Goal: Transaction & Acquisition: Obtain resource

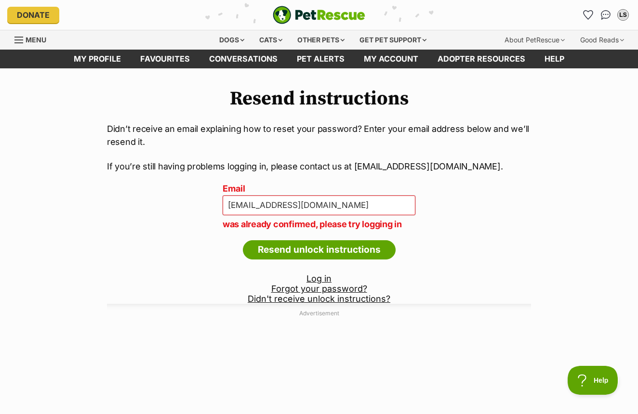
click at [320, 278] on link "Log in" at bounding box center [319, 279] width 25 height 10
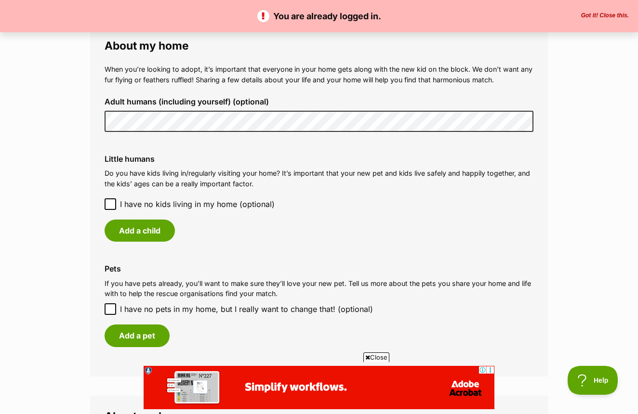
click at [112, 202] on icon at bounding box center [110, 204] width 6 height 4
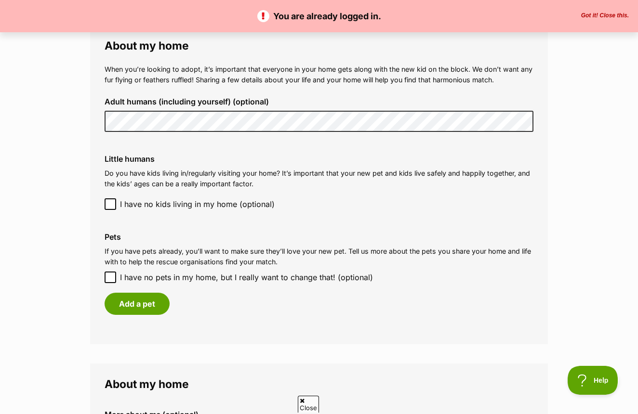
click at [113, 276] on icon at bounding box center [110, 278] width 6 height 4
click at [113, 272] on input "I have no pets in my home, but I really want to change that! (optional)" at bounding box center [111, 278] width 12 height 12
checkbox input "true"
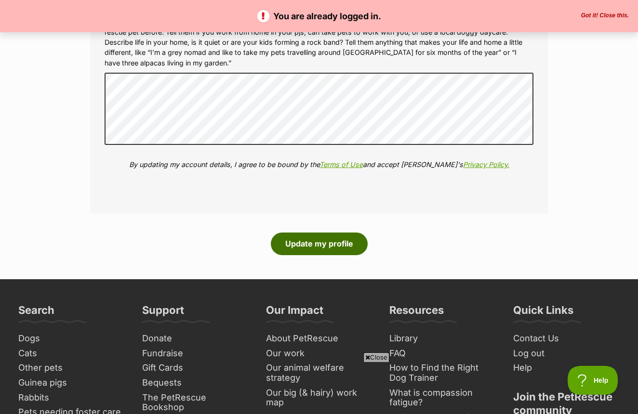
click at [337, 239] on button "Update my profile" at bounding box center [319, 244] width 97 height 22
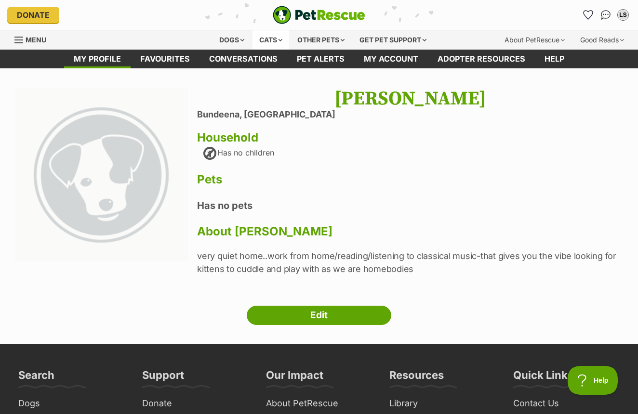
click at [279, 39] on div "Cats" at bounding box center [271, 39] width 37 height 19
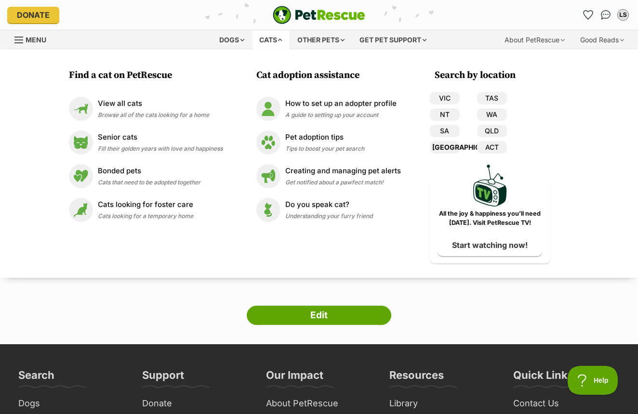
click at [447, 148] on link "[GEOGRAPHIC_DATA]" at bounding box center [445, 147] width 30 height 13
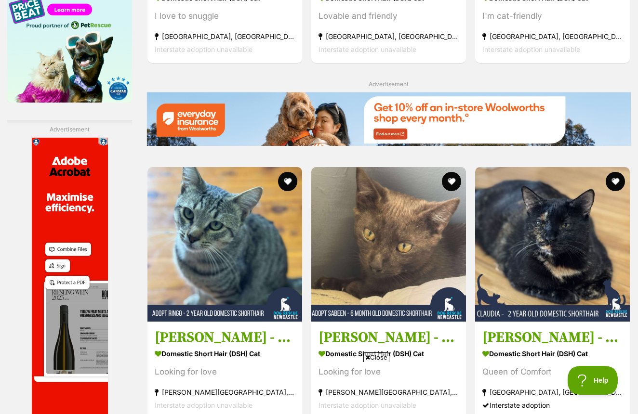
scroll to position [1645, 0]
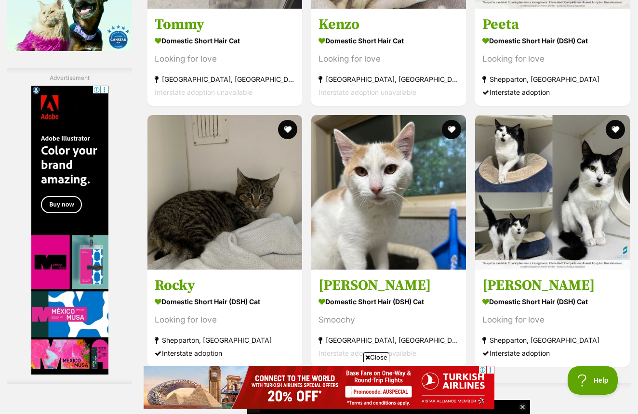
scroll to position [1693, 0]
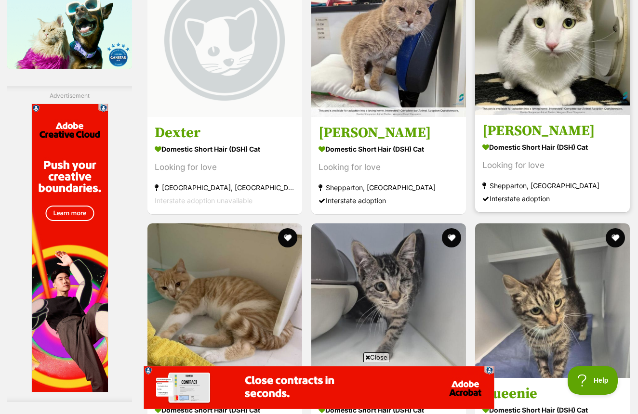
scroll to position [1679, 0]
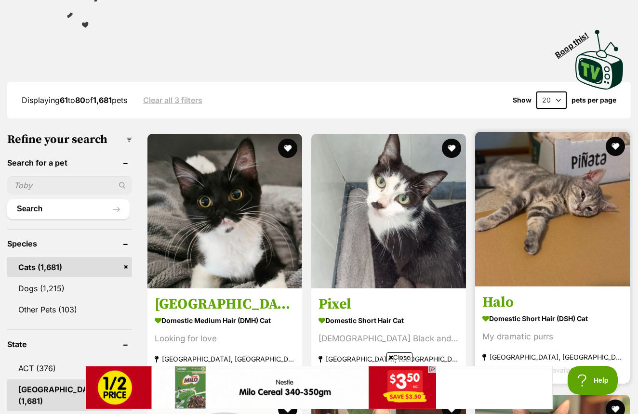
click at [475, 214] on img at bounding box center [552, 209] width 155 height 155
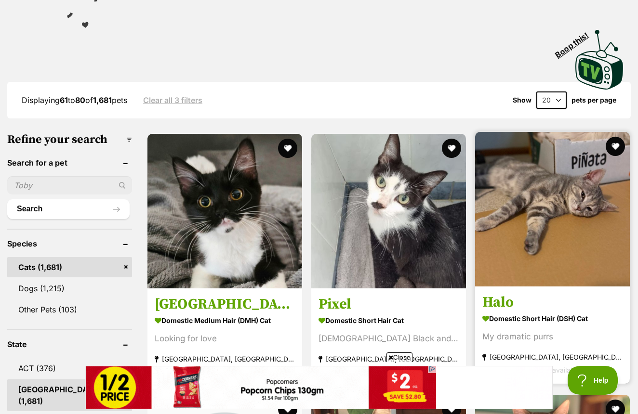
click at [475, 214] on img at bounding box center [552, 209] width 155 height 155
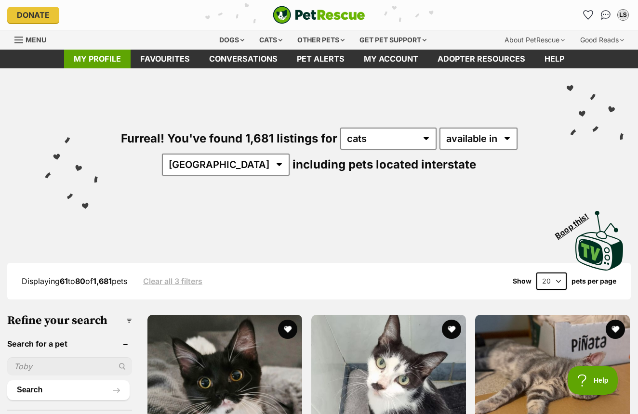
click at [111, 57] on link "My profile" at bounding box center [97, 59] width 67 height 19
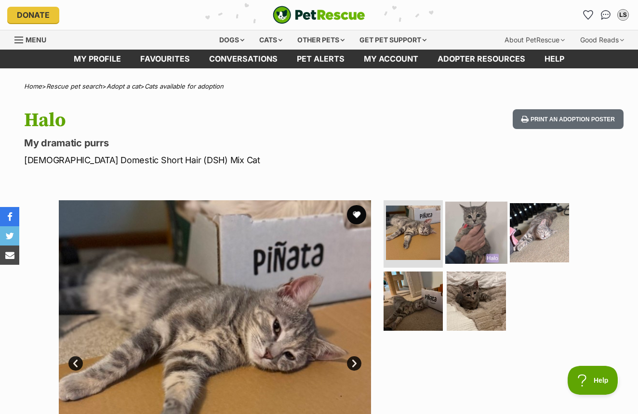
click at [472, 234] on img at bounding box center [476, 233] width 62 height 62
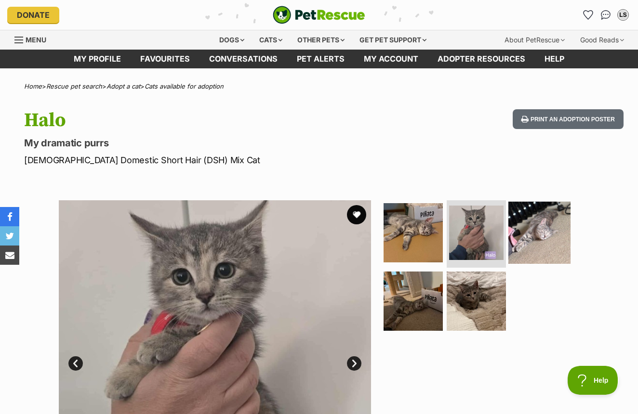
click at [539, 230] on img at bounding box center [539, 233] width 62 height 62
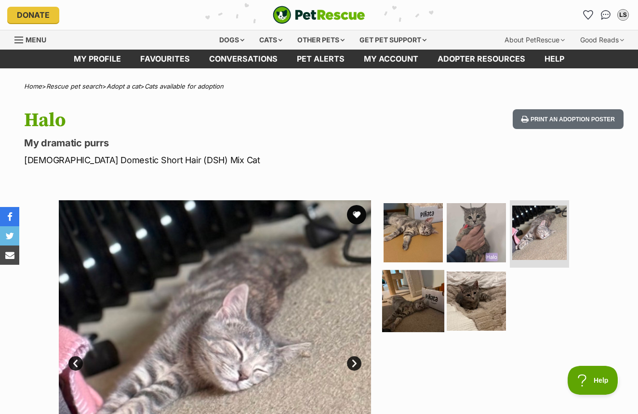
click at [417, 307] on img at bounding box center [413, 301] width 62 height 62
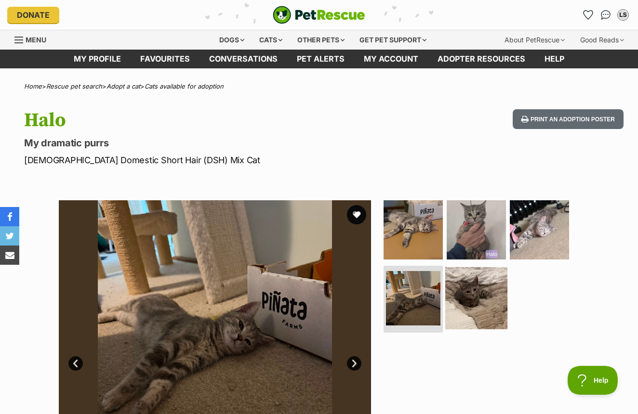
click at [469, 302] on img at bounding box center [476, 298] width 62 height 62
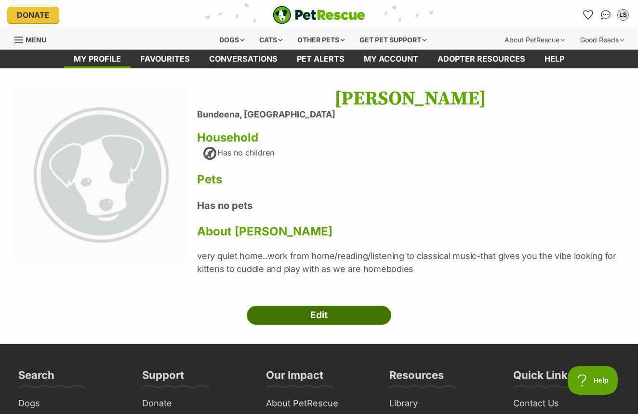
click at [322, 315] on link "Edit" at bounding box center [319, 315] width 145 height 19
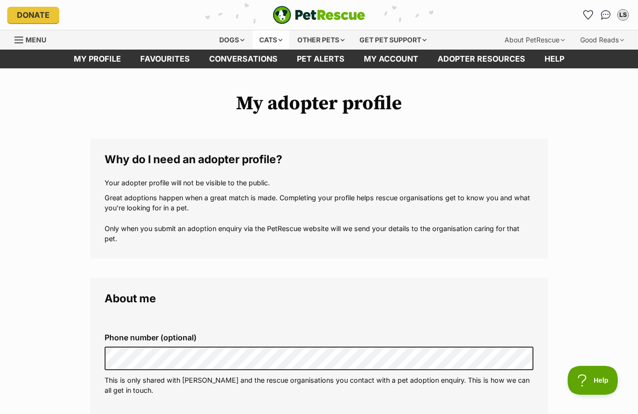
click at [281, 40] on div "Cats" at bounding box center [271, 39] width 37 height 19
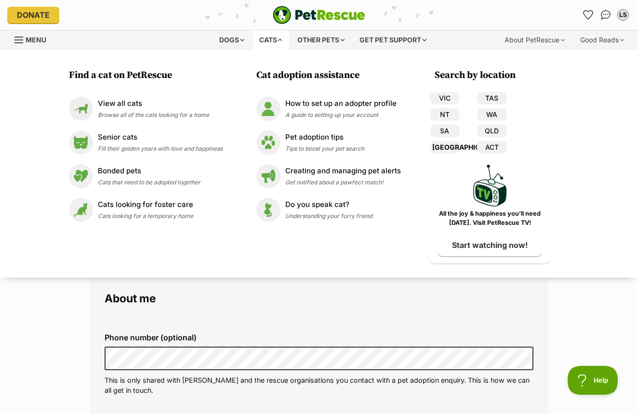
click at [452, 147] on link "[GEOGRAPHIC_DATA]" at bounding box center [445, 147] width 30 height 13
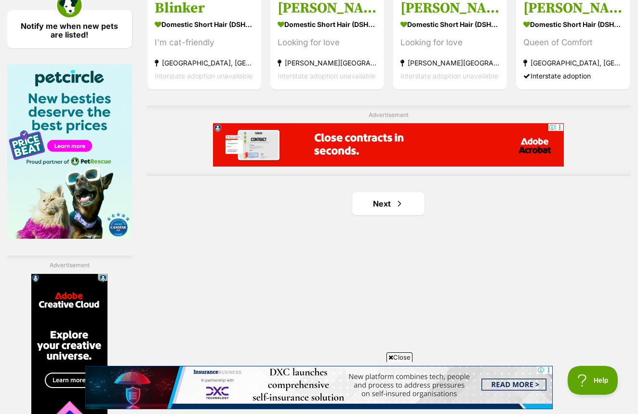
scroll to position [1507, 0]
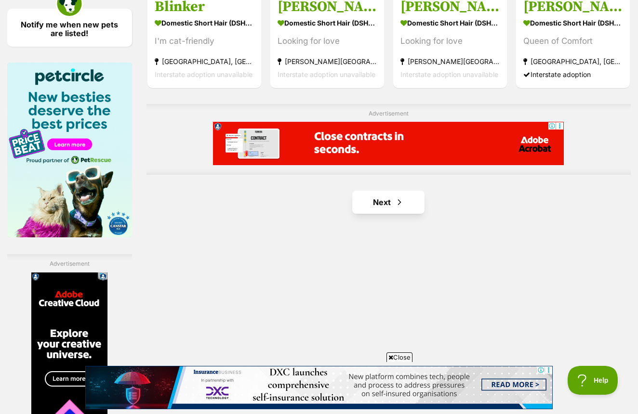
click at [395, 208] on span "Next page" at bounding box center [400, 203] width 10 height 12
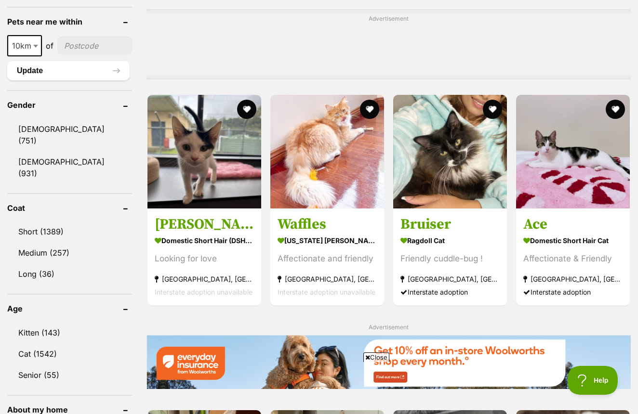
scroll to position [754, 0]
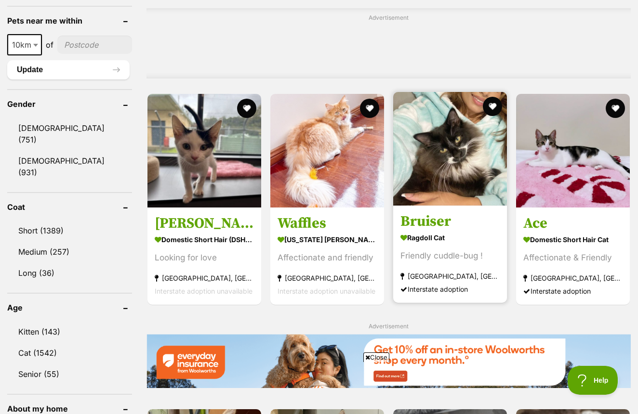
click at [431, 263] on div "Friendly cuddle-bug !" at bounding box center [449, 256] width 99 height 13
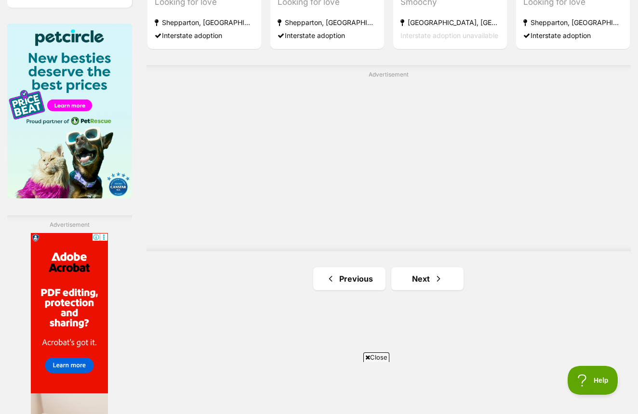
scroll to position [1546, 0]
click at [434, 284] on span "Next page" at bounding box center [439, 279] width 10 height 12
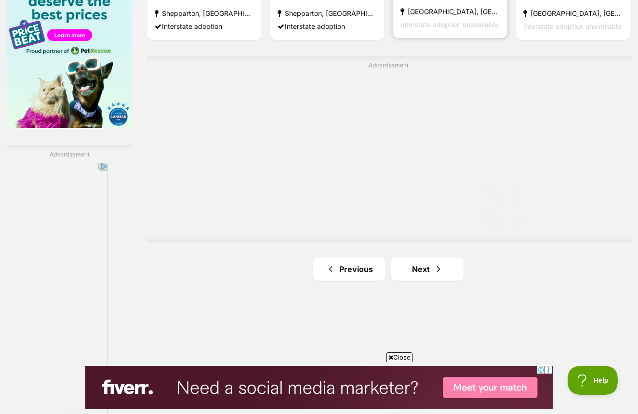
scroll to position [1634, 0]
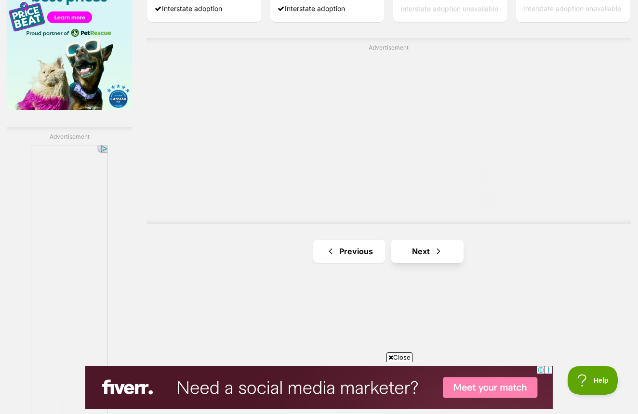
click at [434, 257] on span "Next page" at bounding box center [439, 252] width 10 height 12
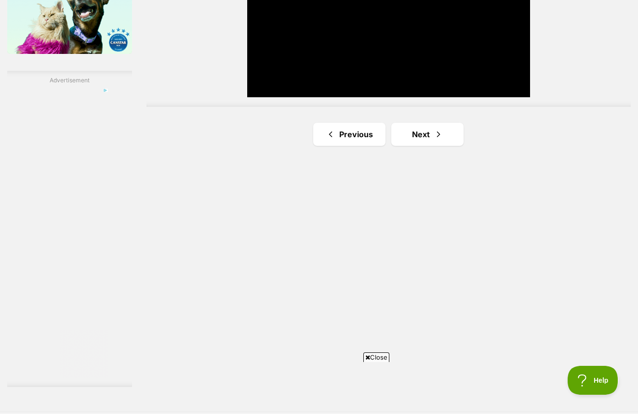
scroll to position [1691, 0]
click at [434, 140] on span "Next page" at bounding box center [439, 134] width 10 height 12
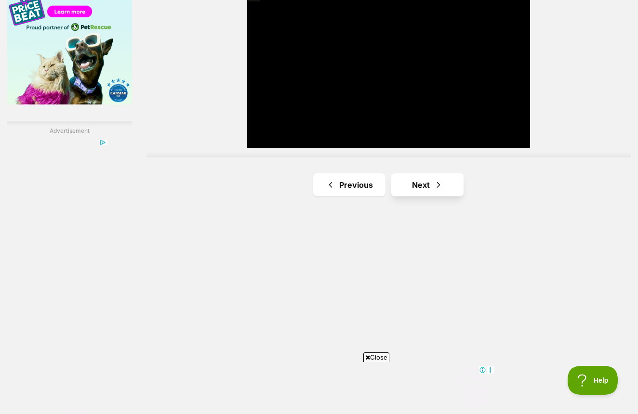
click at [434, 191] on span "Next page" at bounding box center [439, 185] width 10 height 12
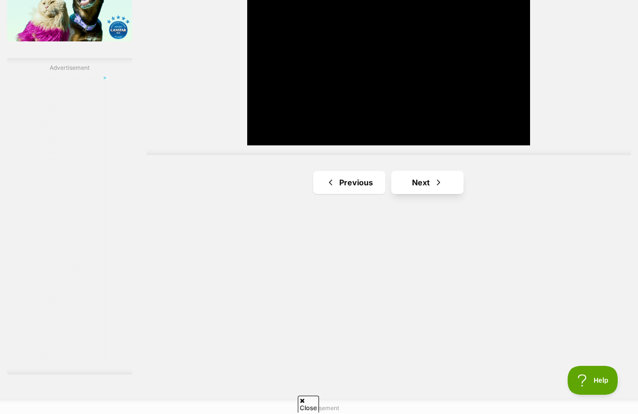
click at [434, 188] on span "Next page" at bounding box center [439, 183] width 10 height 12
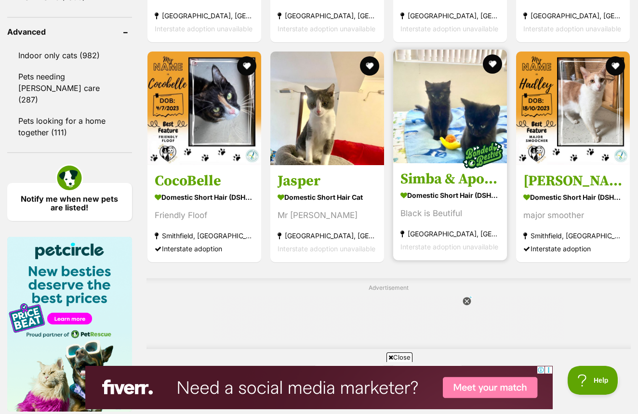
scroll to position [1336, 0]
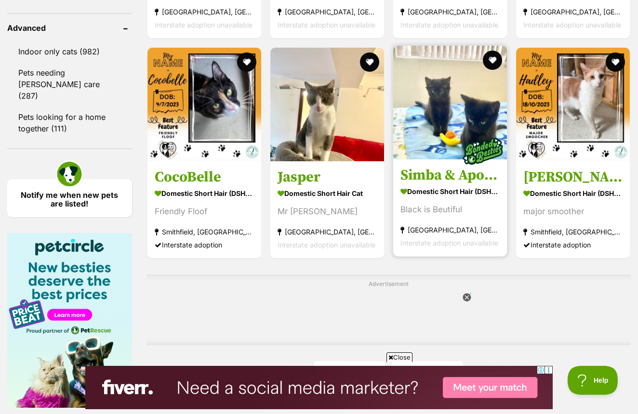
click at [441, 160] on img at bounding box center [450, 103] width 114 height 114
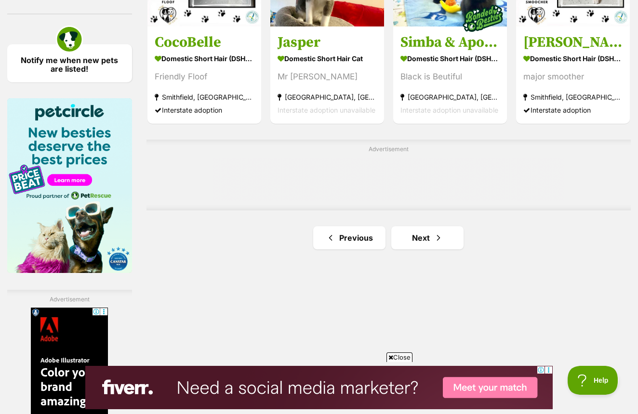
scroll to position [1472, 0]
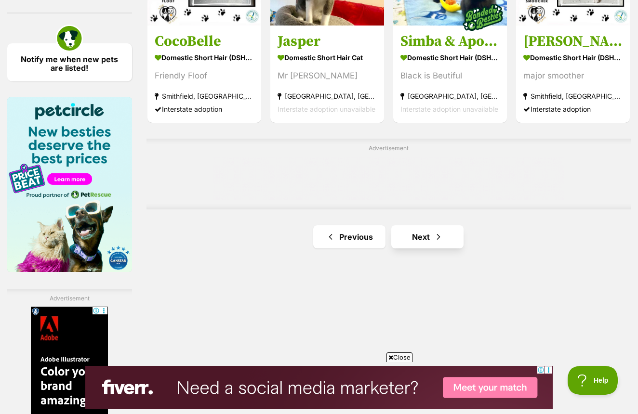
click at [434, 243] on span "Next page" at bounding box center [439, 237] width 10 height 12
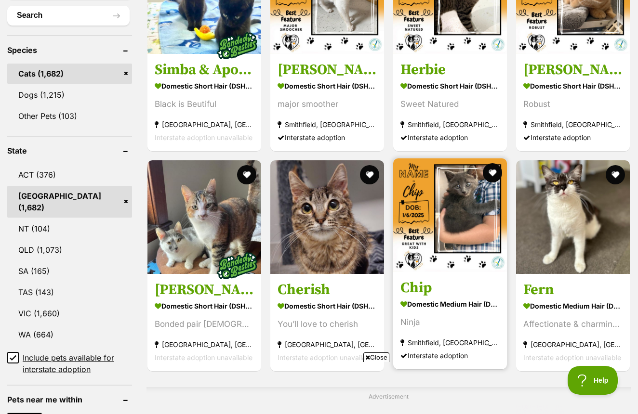
scroll to position [375, 0]
click at [448, 245] on img at bounding box center [450, 215] width 114 height 114
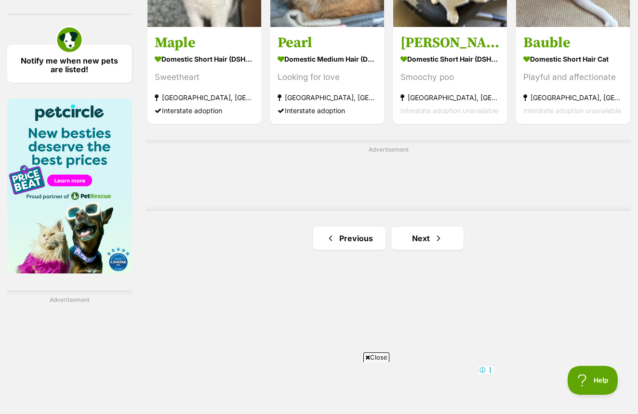
scroll to position [1472, 0]
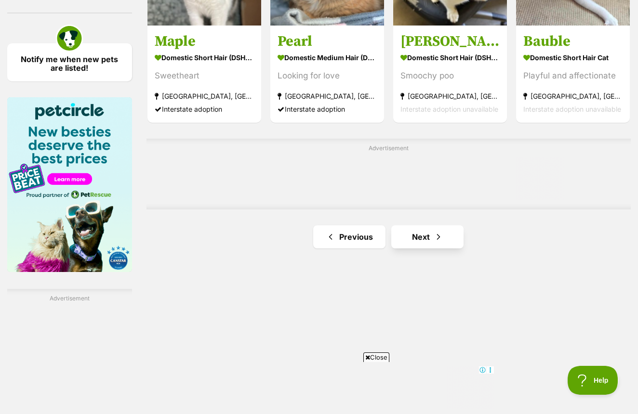
click at [434, 243] on span "Next page" at bounding box center [439, 237] width 10 height 12
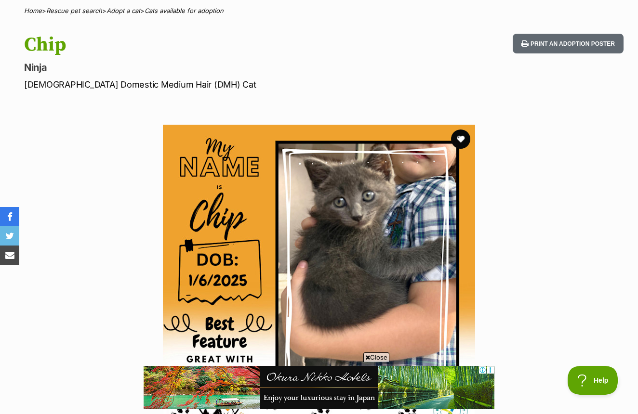
scroll to position [75, 0]
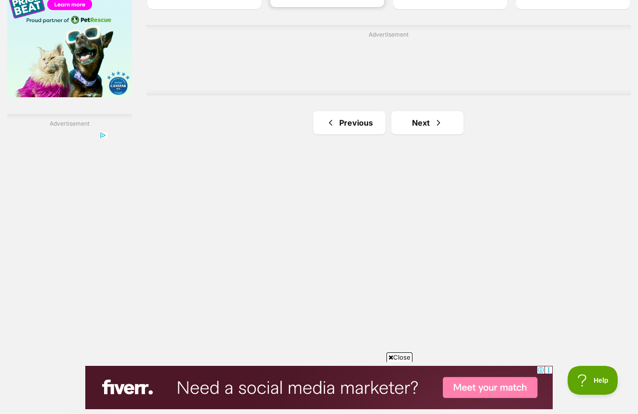
scroll to position [1656, 0]
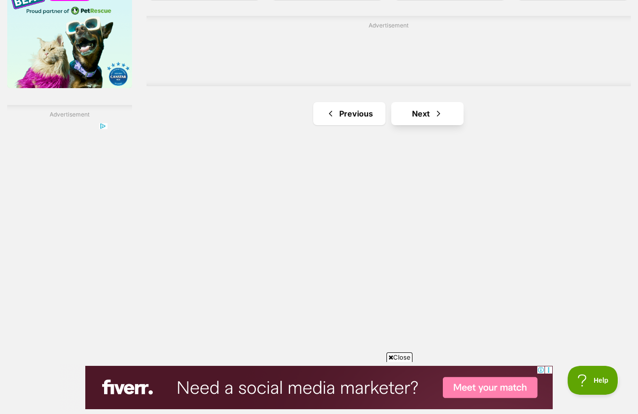
click at [434, 120] on span "Next page" at bounding box center [439, 114] width 10 height 12
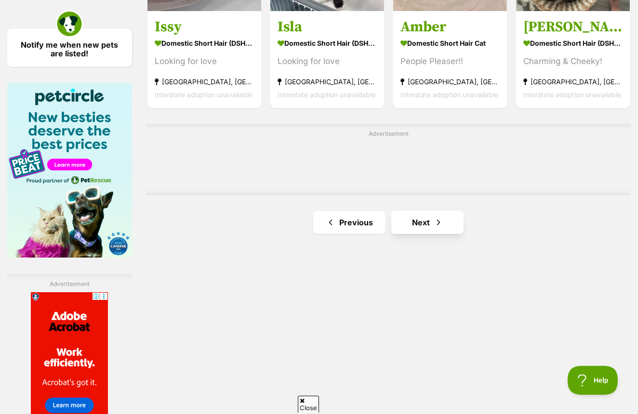
click at [434, 228] on span "Next page" at bounding box center [439, 223] width 10 height 12
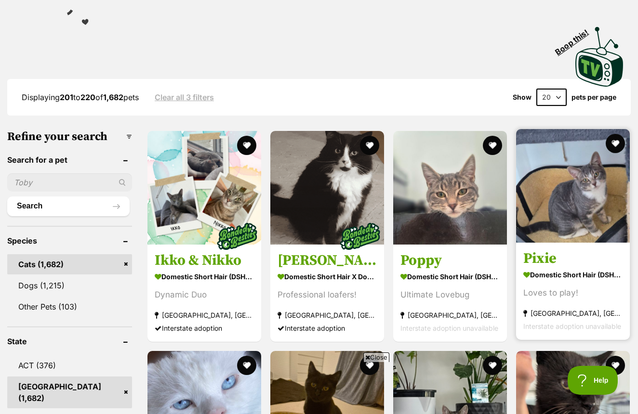
click at [572, 232] on img at bounding box center [573, 186] width 114 height 114
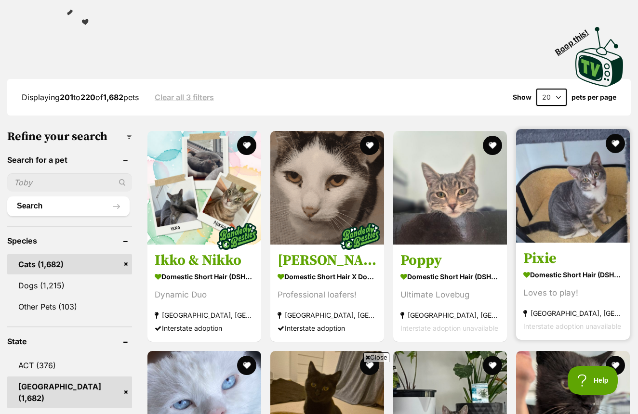
click at [572, 232] on img at bounding box center [573, 186] width 114 height 114
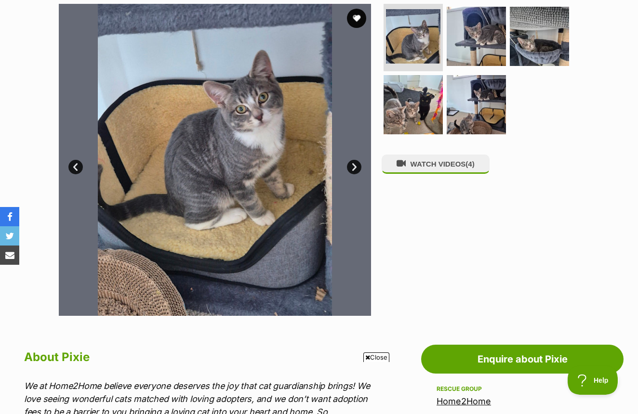
scroll to position [198, 0]
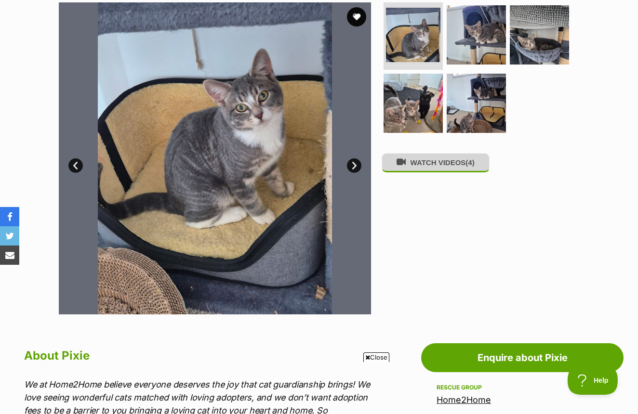
click at [437, 166] on button "WATCH VIDEOS (4)" at bounding box center [436, 162] width 108 height 19
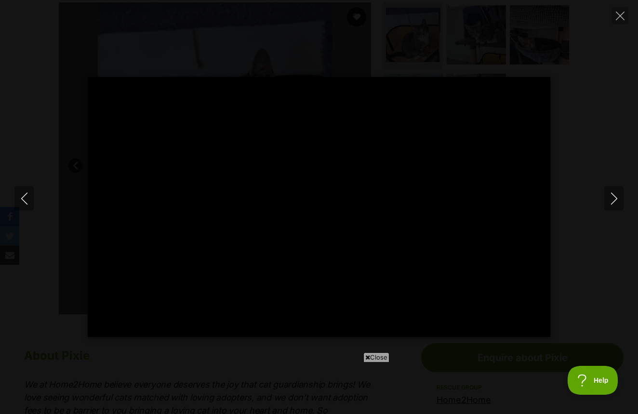
type input "100"
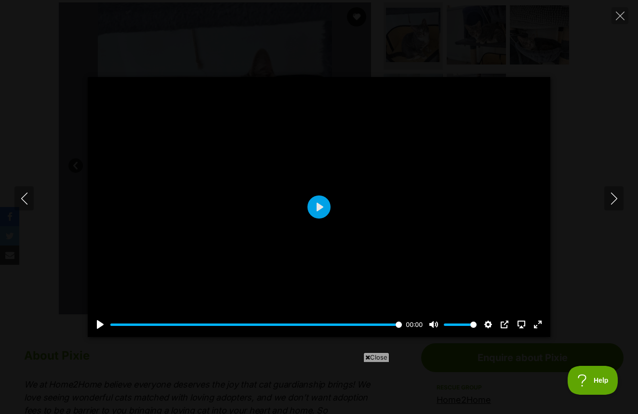
scroll to position [0, 0]
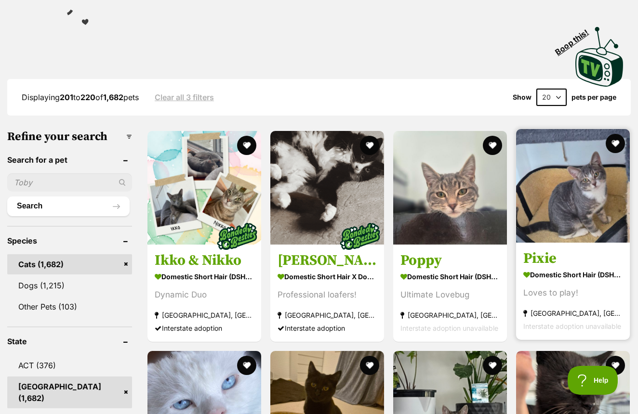
click at [565, 200] on img at bounding box center [573, 186] width 114 height 114
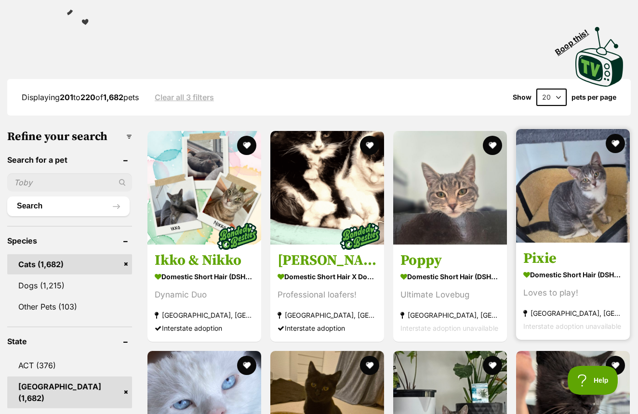
click at [565, 200] on img at bounding box center [573, 186] width 114 height 114
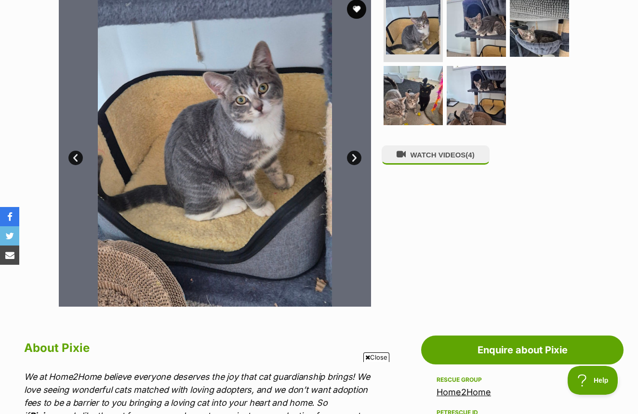
scroll to position [205, 0]
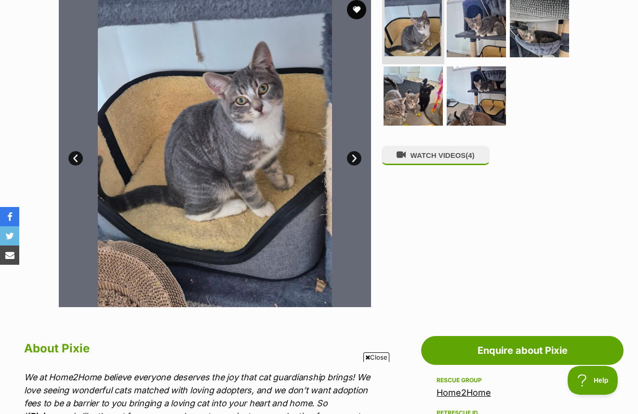
click at [419, 38] on img at bounding box center [413, 27] width 57 height 57
click at [356, 157] on link "Next" at bounding box center [354, 158] width 14 height 14
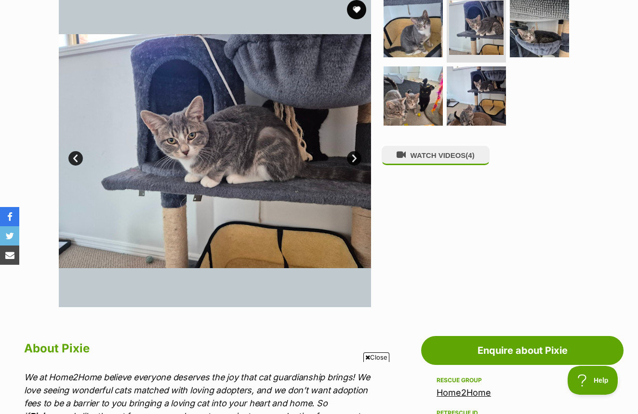
click at [356, 157] on link "Next" at bounding box center [354, 158] width 14 height 14
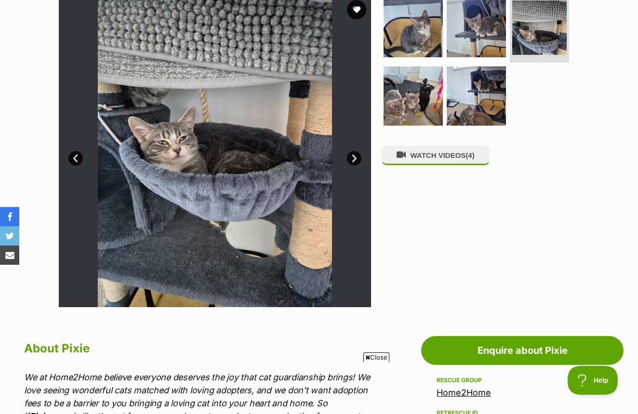
click at [356, 157] on link "Next" at bounding box center [354, 158] width 14 height 14
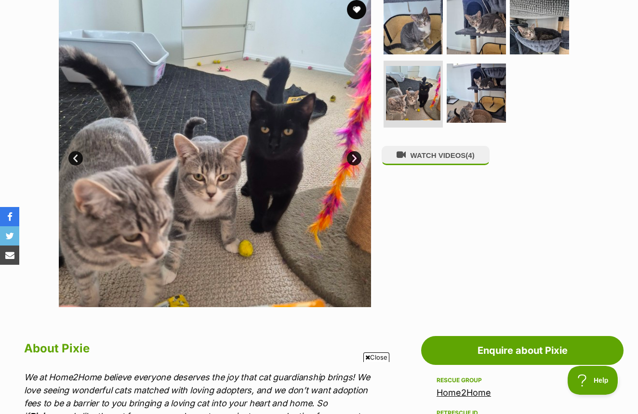
click at [356, 157] on link "Next" at bounding box center [354, 158] width 14 height 14
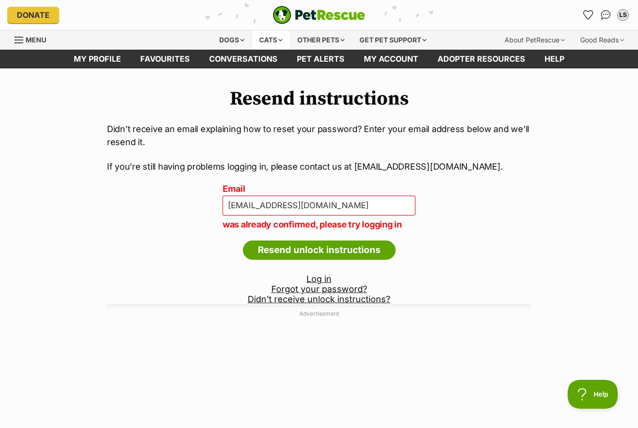
click at [278, 40] on div "Cats" at bounding box center [271, 39] width 37 height 19
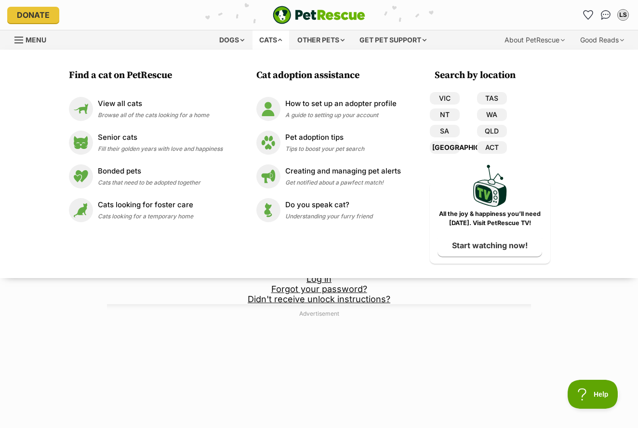
click at [447, 148] on link "[GEOGRAPHIC_DATA]" at bounding box center [445, 147] width 30 height 13
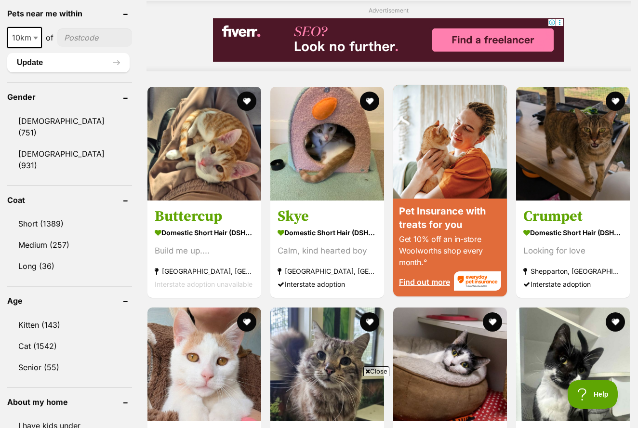
scroll to position [763, 0]
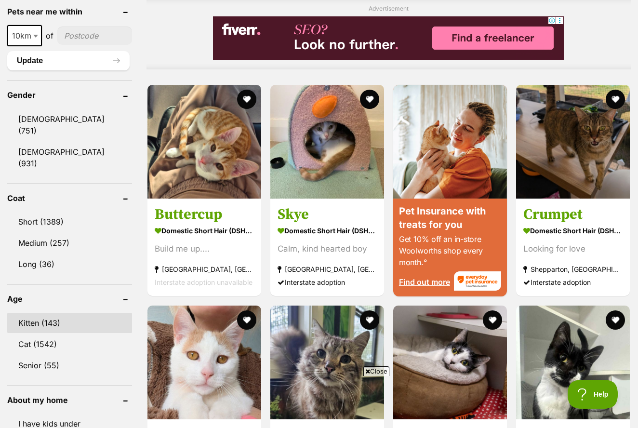
click at [34, 313] on link "Kitten (143)" at bounding box center [69, 323] width 125 height 20
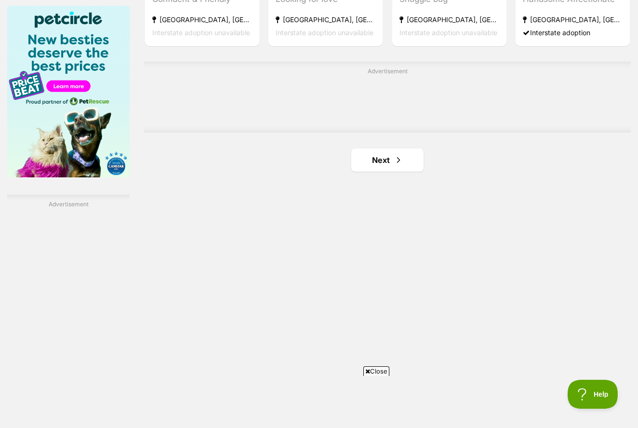
scroll to position [1553, 0]
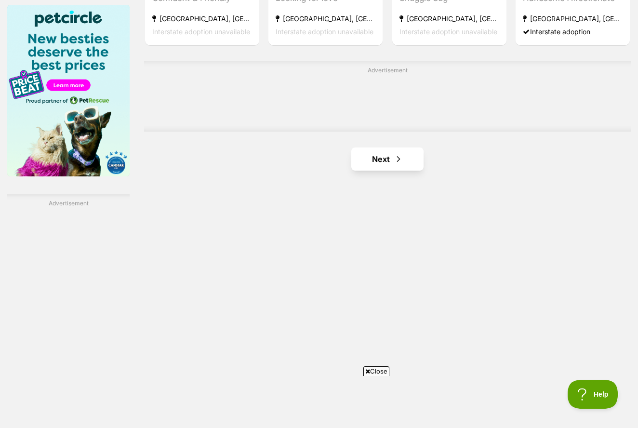
click at [394, 165] on span "Next page" at bounding box center [399, 159] width 10 height 12
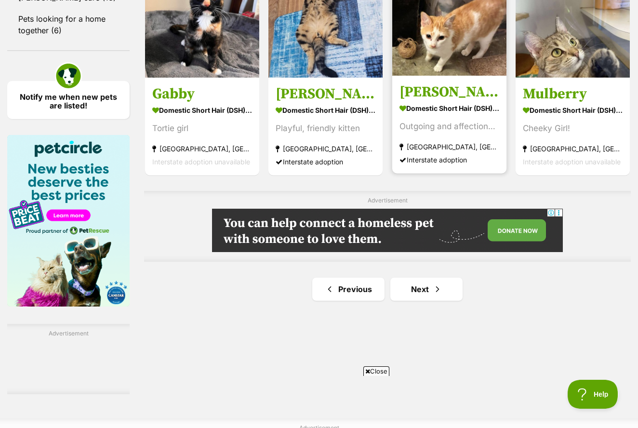
scroll to position [1425, 0]
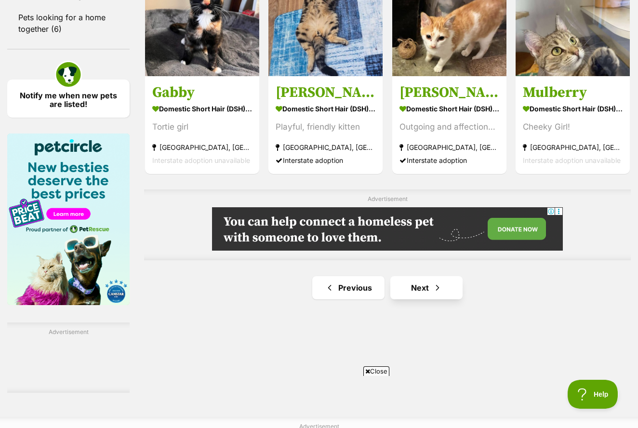
click at [433, 293] on span "Next page" at bounding box center [438, 288] width 10 height 12
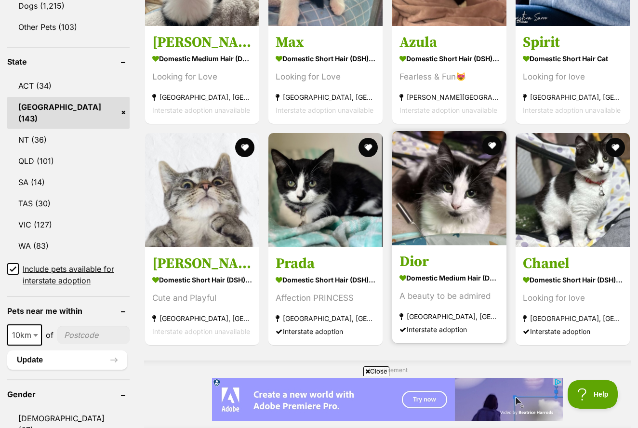
scroll to position [468, 0]
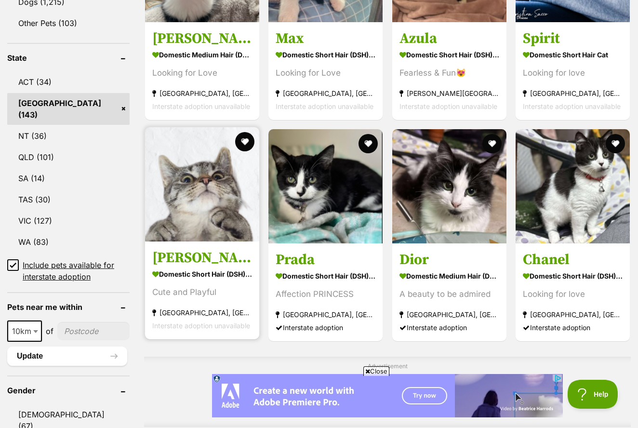
click at [193, 203] on img at bounding box center [202, 184] width 114 height 114
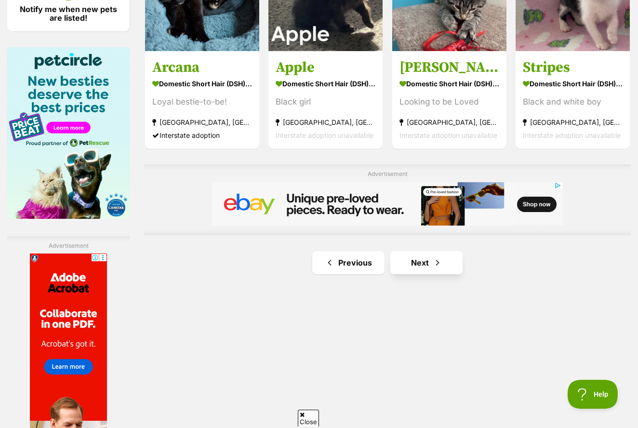
scroll to position [0, 0]
click at [433, 268] on span "Next page" at bounding box center [438, 263] width 10 height 12
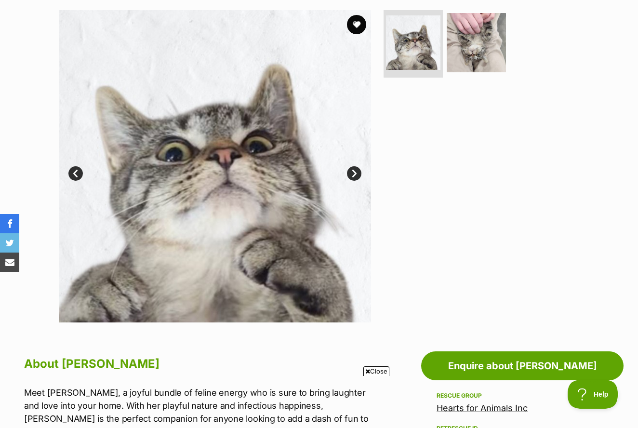
click at [354, 173] on link "Next" at bounding box center [354, 173] width 14 height 14
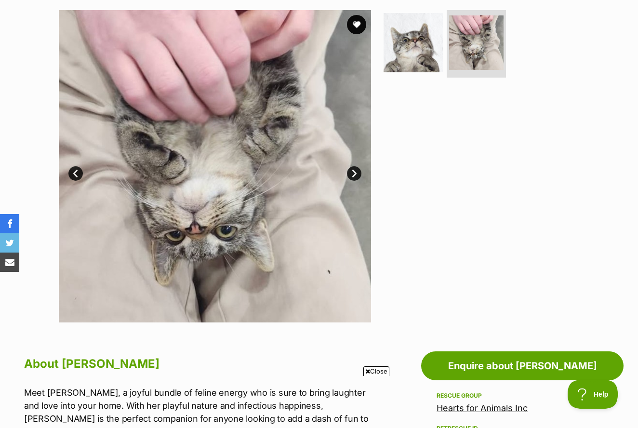
click at [354, 173] on link "Next" at bounding box center [354, 173] width 14 height 14
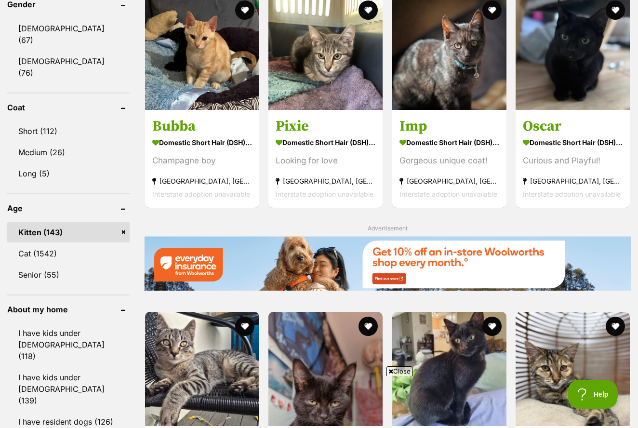
scroll to position [854, 0]
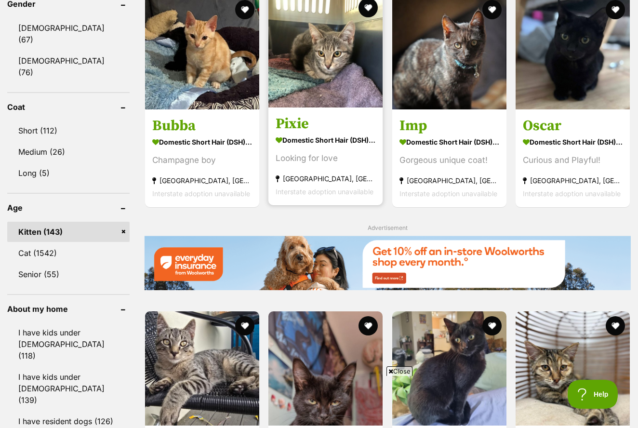
click at [327, 106] on img at bounding box center [325, 50] width 114 height 114
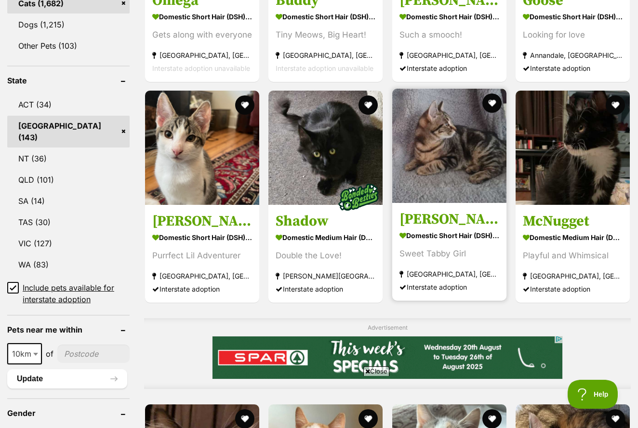
scroll to position [446, 0]
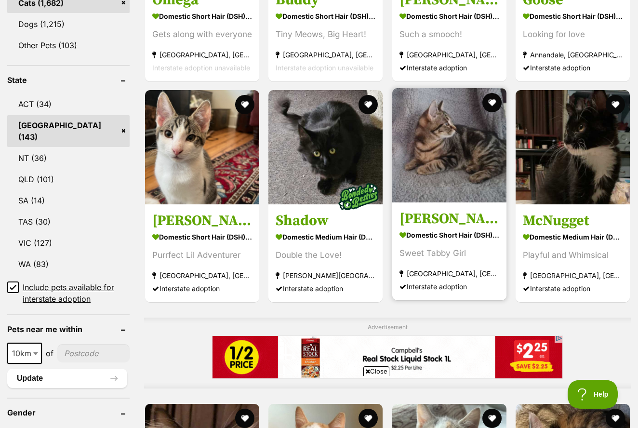
click at [450, 166] on img at bounding box center [449, 145] width 114 height 114
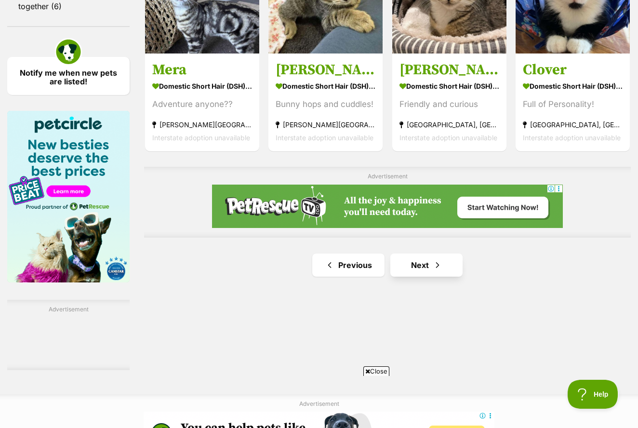
scroll to position [0, 0]
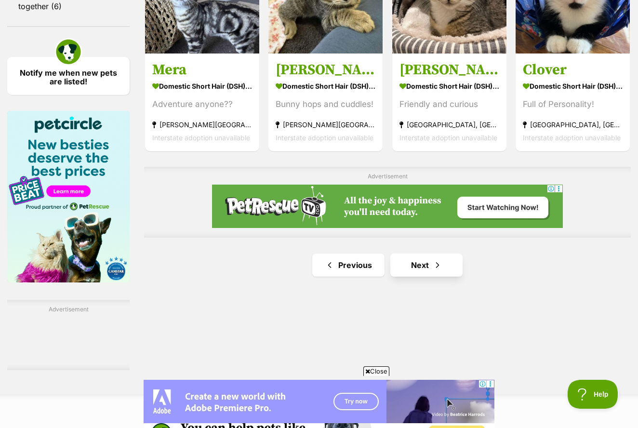
click at [433, 271] on span "Next page" at bounding box center [438, 265] width 10 height 12
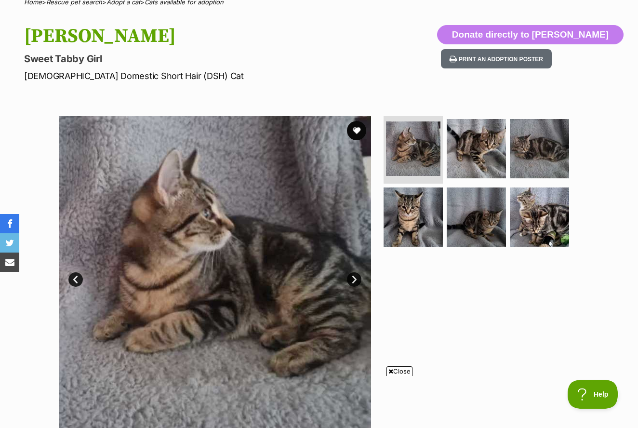
click at [356, 277] on link "Next" at bounding box center [354, 279] width 14 height 14
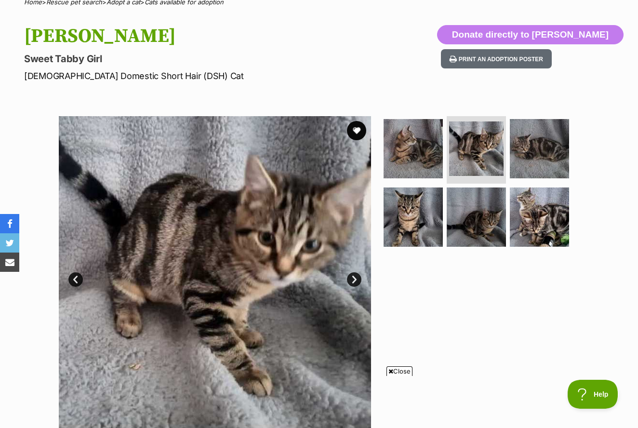
click at [356, 277] on link "Next" at bounding box center [354, 279] width 14 height 14
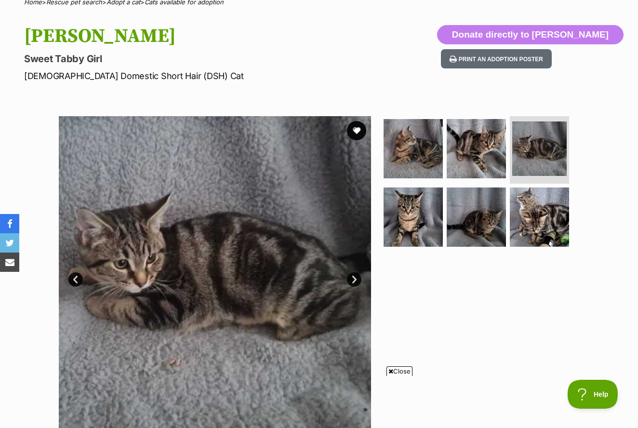
click at [356, 277] on link "Next" at bounding box center [354, 279] width 14 height 14
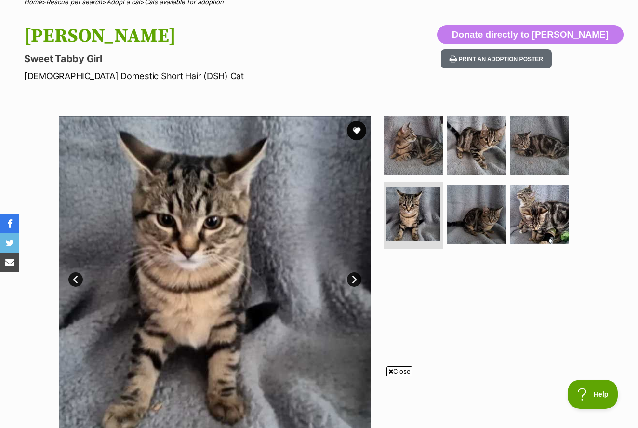
click at [356, 277] on link "Next" at bounding box center [354, 279] width 14 height 14
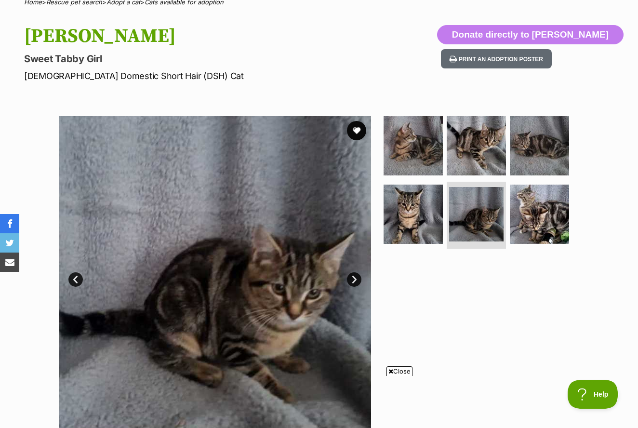
click at [356, 277] on link "Next" at bounding box center [354, 279] width 14 height 14
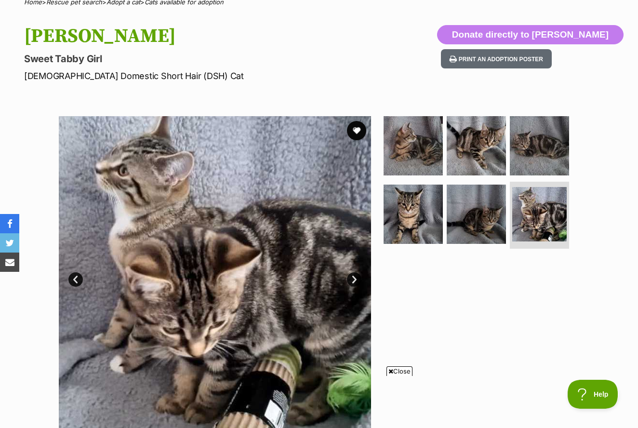
click at [356, 277] on link "Next" at bounding box center [354, 279] width 14 height 14
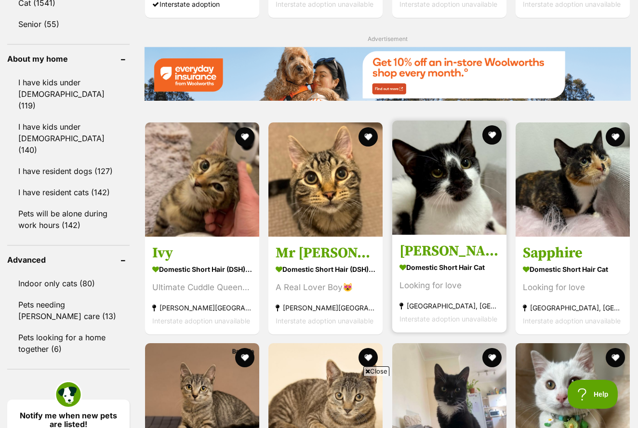
scroll to position [1105, 0]
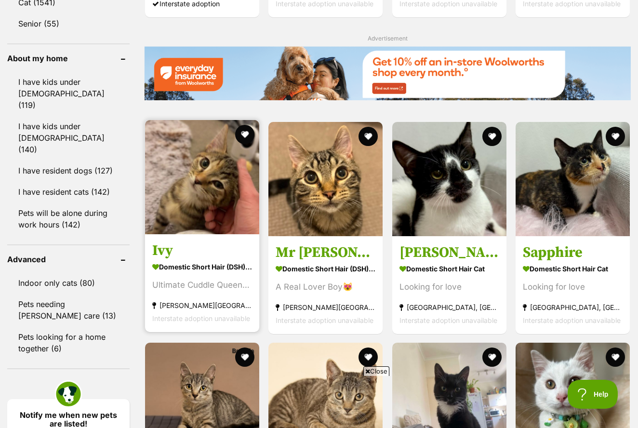
click at [189, 203] on img at bounding box center [202, 177] width 114 height 114
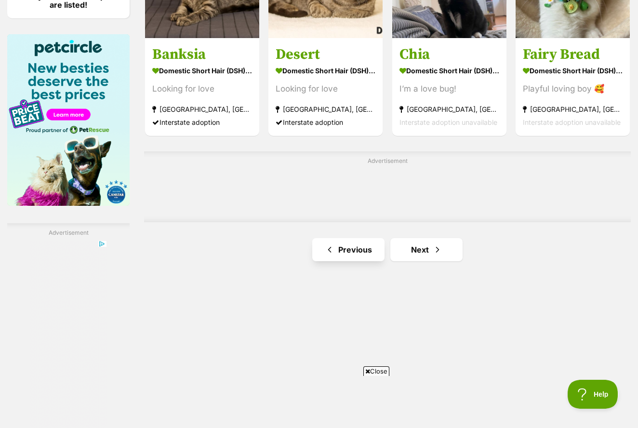
scroll to position [1525, 0]
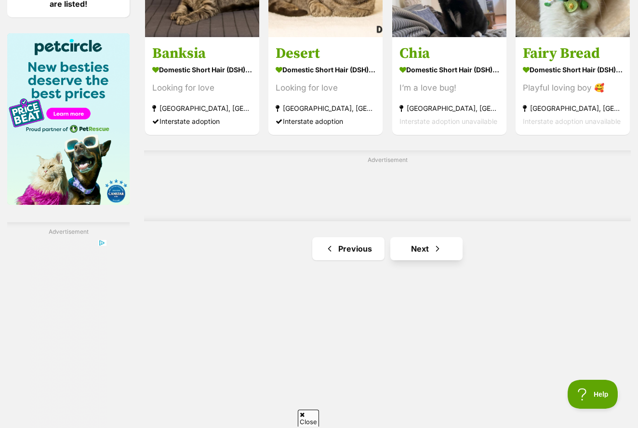
click at [433, 254] on span "Next page" at bounding box center [438, 249] width 10 height 12
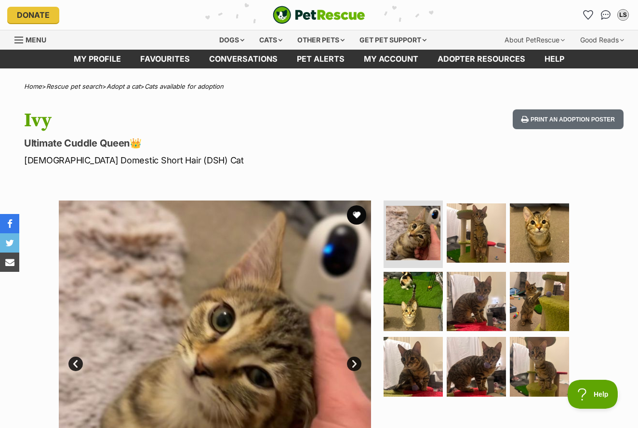
click at [356, 363] on link "Next" at bounding box center [354, 364] width 14 height 14
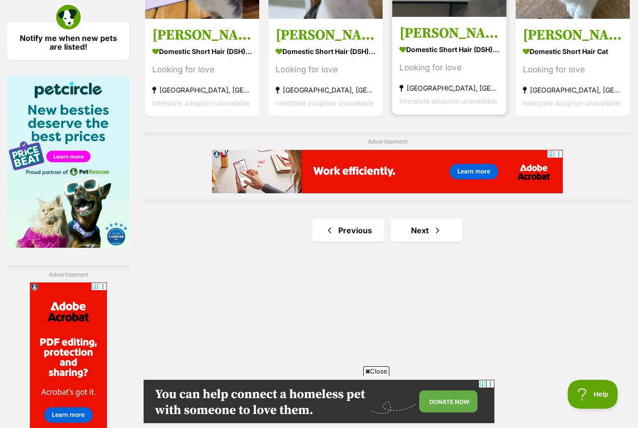
scroll to position [1485, 0]
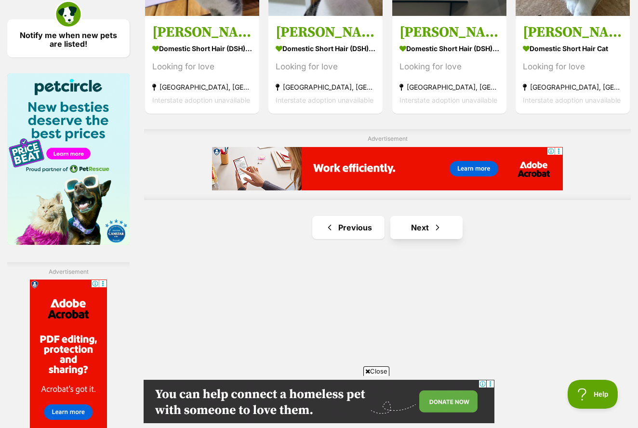
click at [433, 233] on span "Next page" at bounding box center [438, 228] width 10 height 12
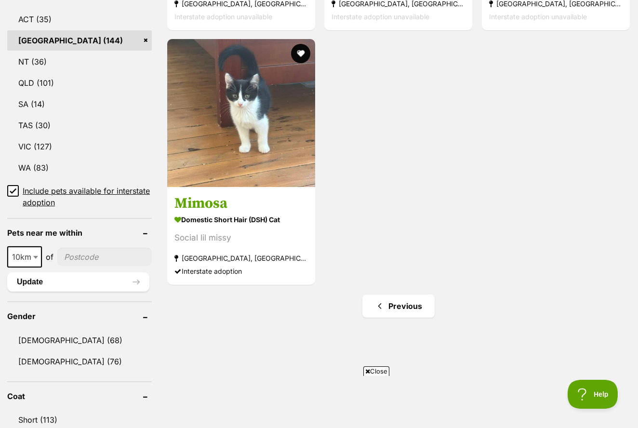
scroll to position [531, 0]
